Goal: Information Seeking & Learning: Understand process/instructions

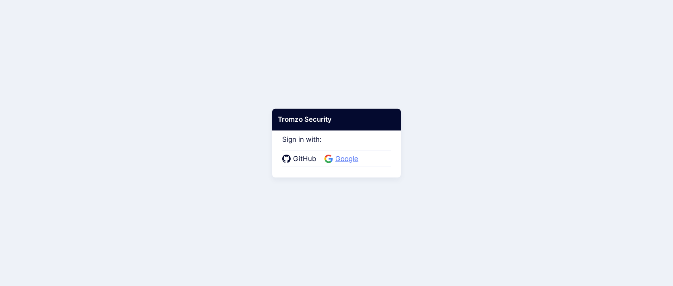
click at [337, 156] on span "Google" at bounding box center [347, 159] width 28 height 10
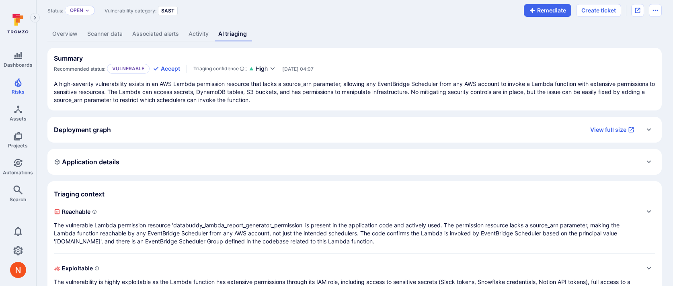
scroll to position [31, 0]
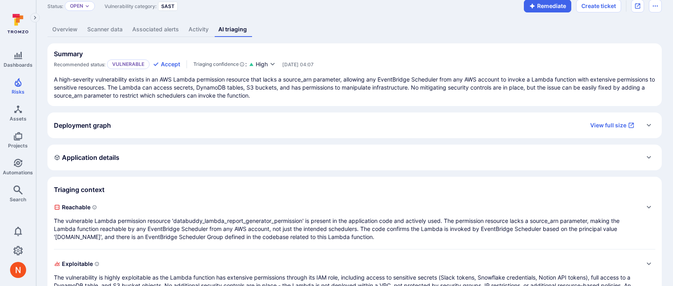
click at [291, 156] on div "Application details" at bounding box center [354, 157] width 601 height 13
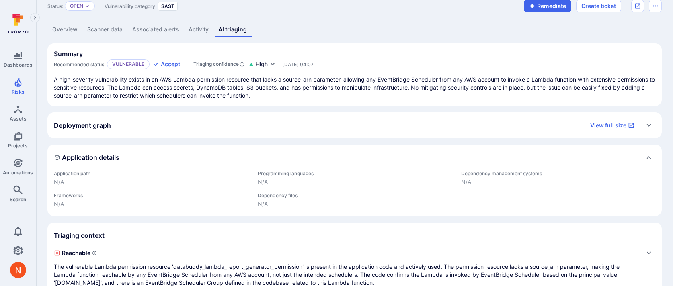
click at [291, 156] on div "Application details" at bounding box center [354, 157] width 601 height 13
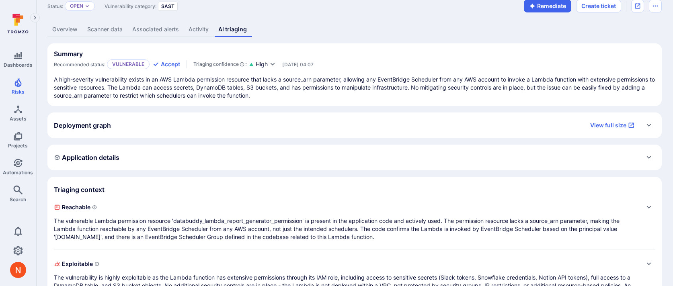
click at [267, 205] on span "Reachable" at bounding box center [346, 207] width 585 height 13
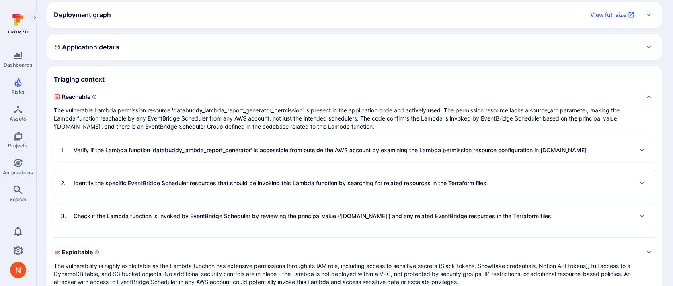
click at [257, 152] on p "Verify if the Lambda function 'databuddy_lambda_report_generator' is accessible…" at bounding box center [330, 150] width 513 height 8
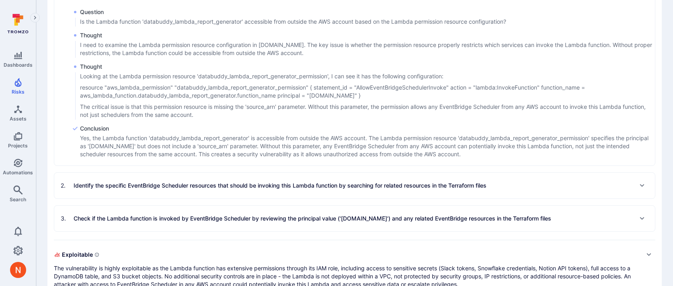
scroll to position [297, 0]
click at [255, 180] on div "2 . Identify the specific EventBridge Scheduler resources that should be invoki…" at bounding box center [274, 184] width 426 height 13
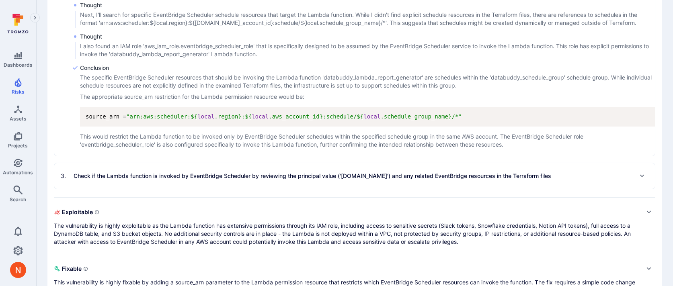
scroll to position [589, 0]
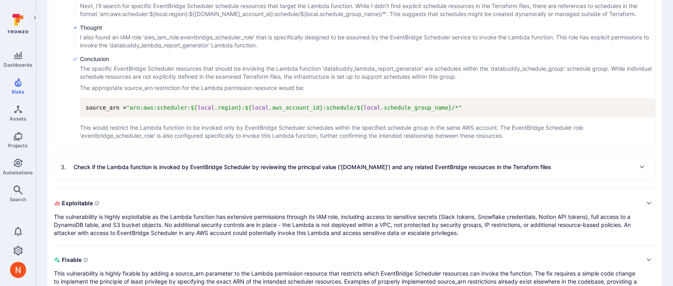
click at [253, 166] on p "Check if the Lambda function is invoked by EventBridge Scheduler by reviewing t…" at bounding box center [313, 167] width 478 height 8
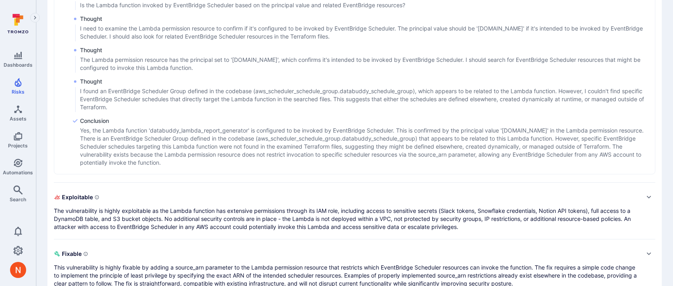
scroll to position [793, 0]
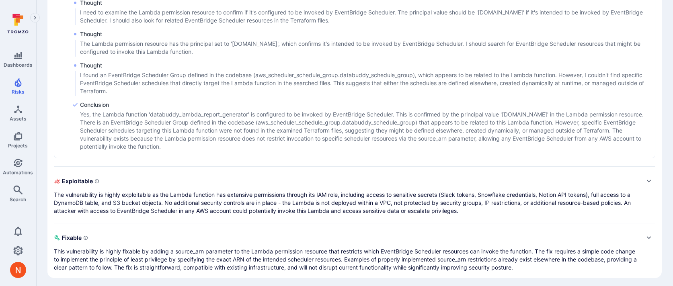
click at [250, 199] on p "The vulnerability is highly exploitable as the Lambda function has extensive pe…" at bounding box center [346, 203] width 585 height 24
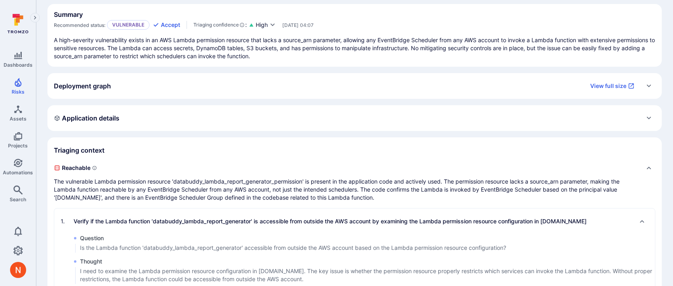
scroll to position [65, 0]
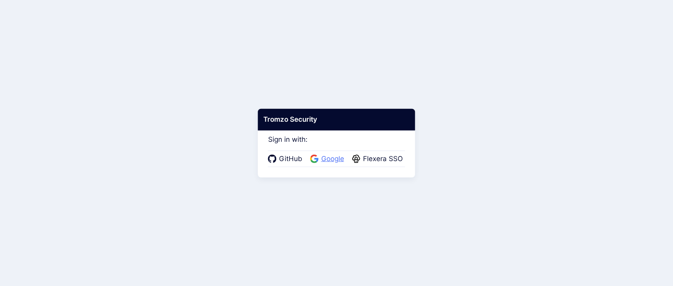
click at [322, 161] on span "Google" at bounding box center [333, 159] width 28 height 10
